Goal: Find specific page/section: Find specific page/section

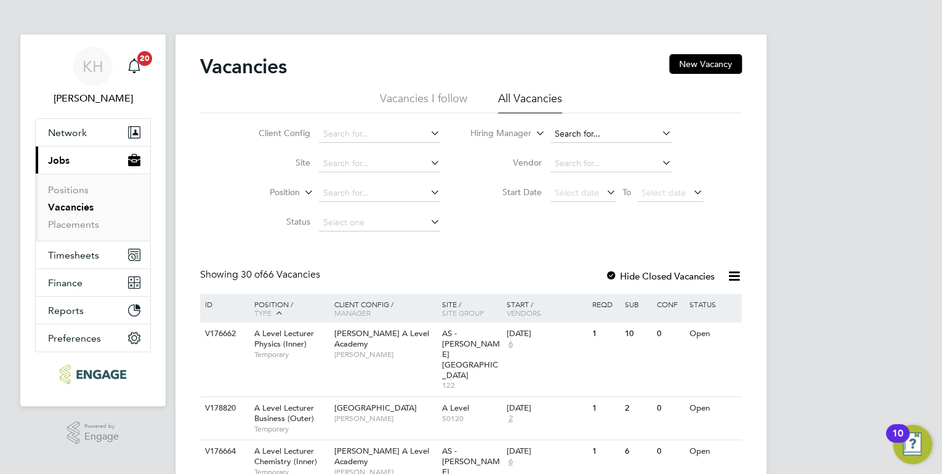
click at [593, 132] on input at bounding box center [610, 134] width 121 height 17
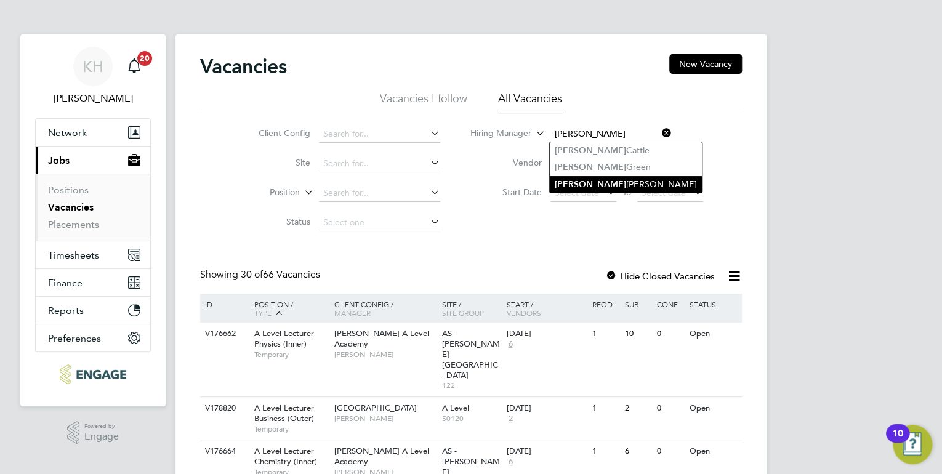
click at [585, 185] on li "[PERSON_NAME]" at bounding box center [626, 184] width 152 height 17
type input "[PERSON_NAME]"
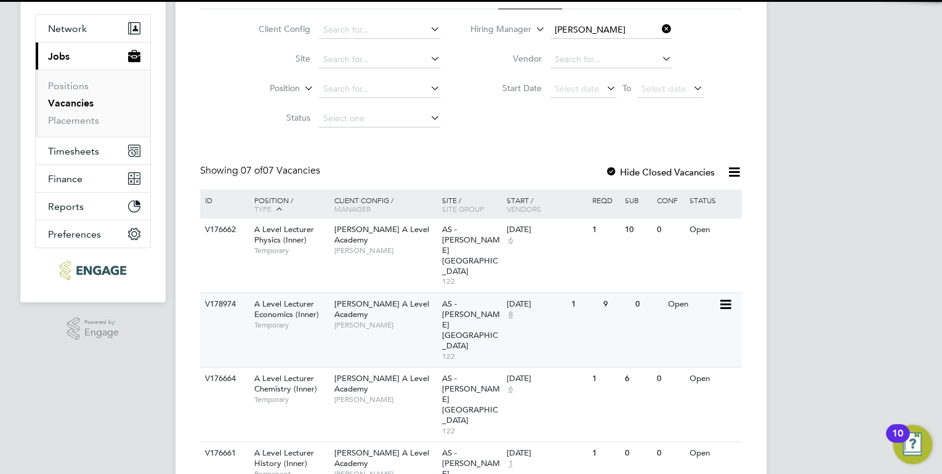
scroll to position [148, 0]
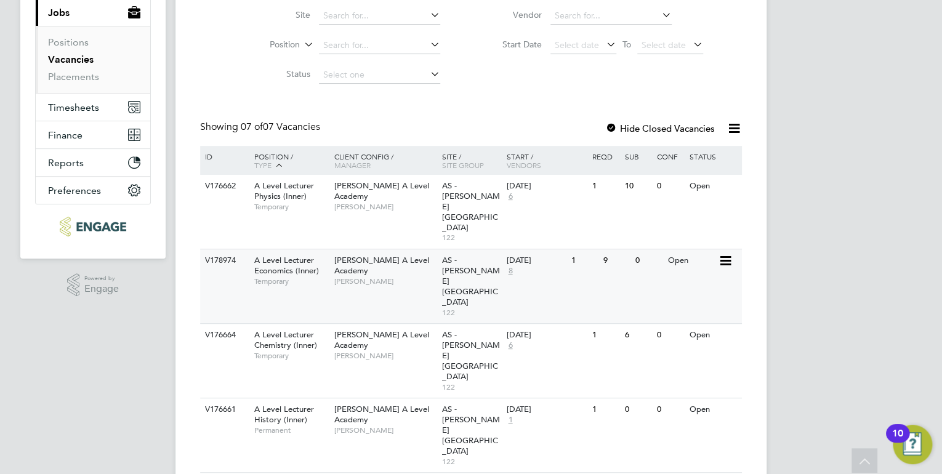
click at [331, 249] on div "[PERSON_NAME] A Level Academy [PERSON_NAME]" at bounding box center [385, 270] width 108 height 42
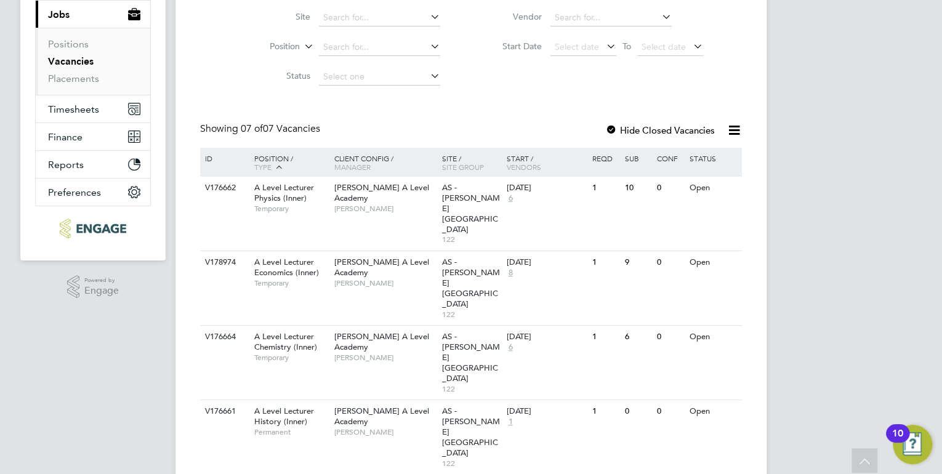
click at [809, 196] on div "KH [PERSON_NAME] Notifications 20 Applications: Network Team Members Businesses…" at bounding box center [471, 298] width 942 height 888
click at [851, 79] on div "KH [PERSON_NAME] Notifications 20 Applications: Network Team Members Businesses…" at bounding box center [471, 298] width 942 height 888
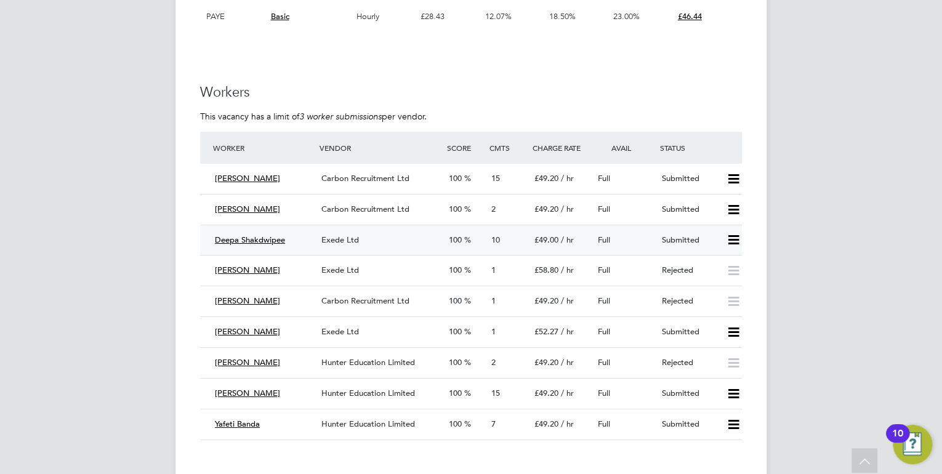
click at [353, 238] on span "Exede Ltd" at bounding box center [340, 240] width 38 height 10
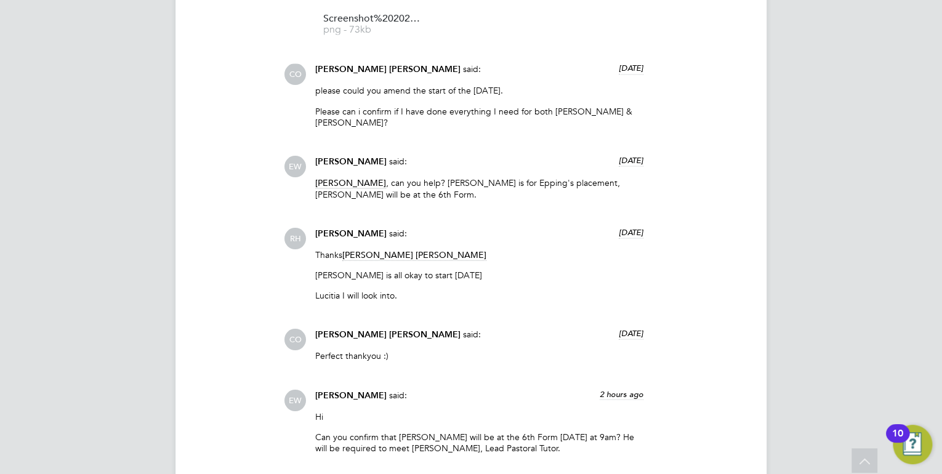
scroll to position [3497, 0]
